Goal: Find contact information: Find contact information

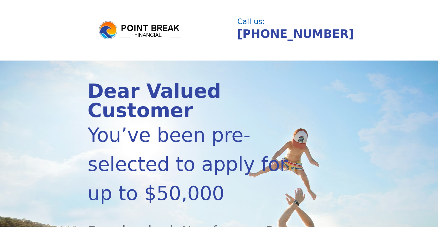
click at [128, 67] on div "Dear Valued Customer You’ve been pre-selected to apply for up to $50,000 Receiv…" at bounding box center [219, 224] width 263 height 327
click at [34, 47] on header "Call us: [PHONE_NUMBER]" at bounding box center [219, 30] width 438 height 61
